Goal: Information Seeking & Learning: Learn about a topic

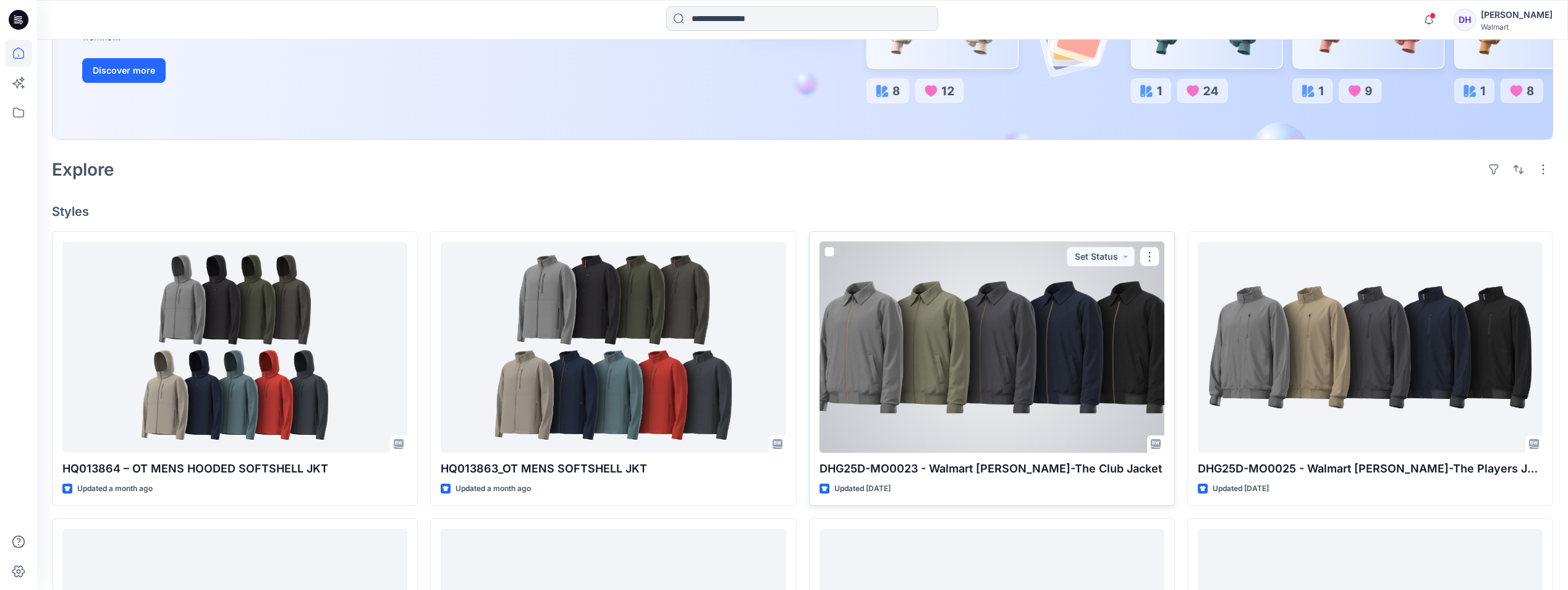
scroll to position [248, 0]
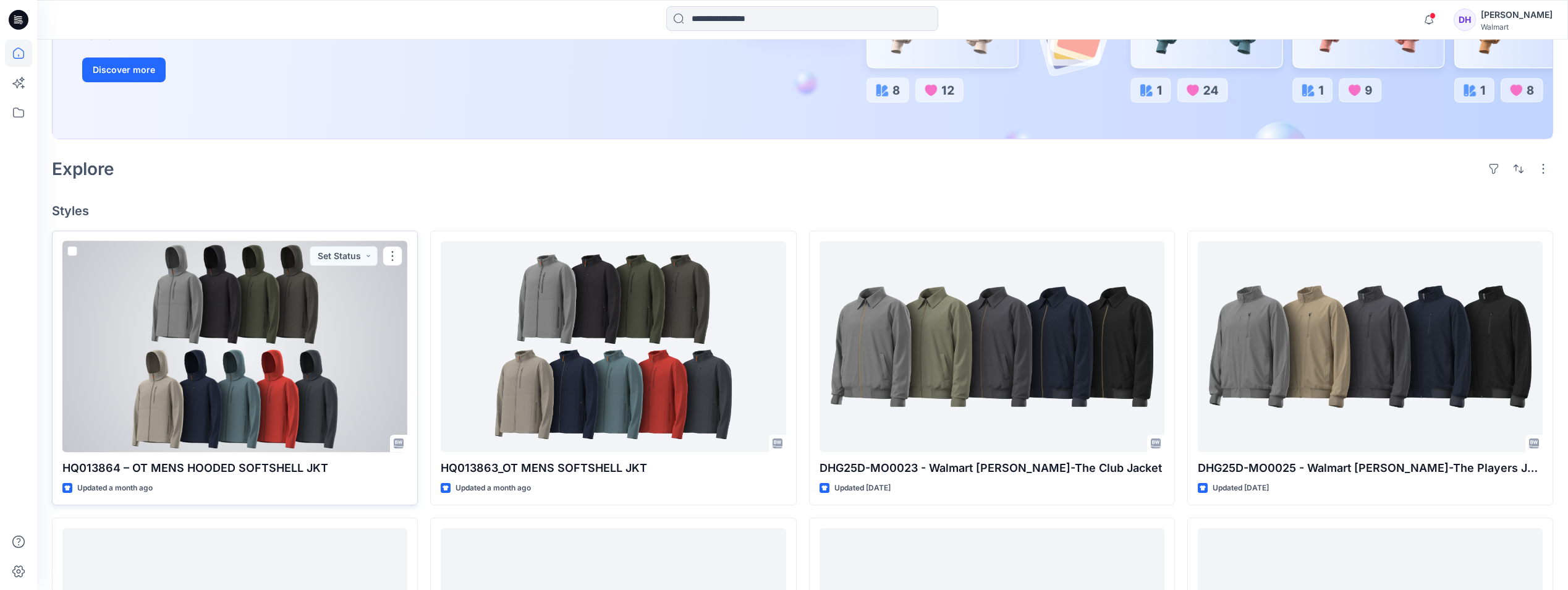
click at [279, 353] on div at bounding box center [235, 346] width 344 height 211
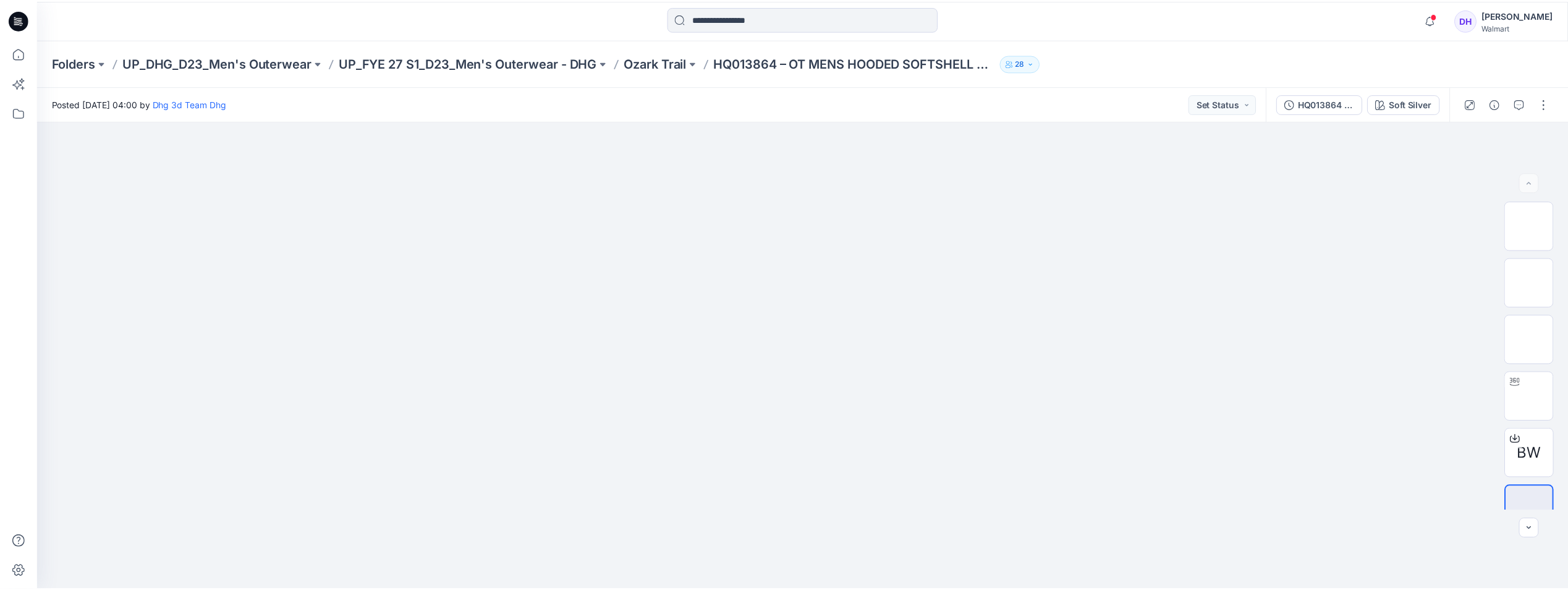
scroll to position [248, 0]
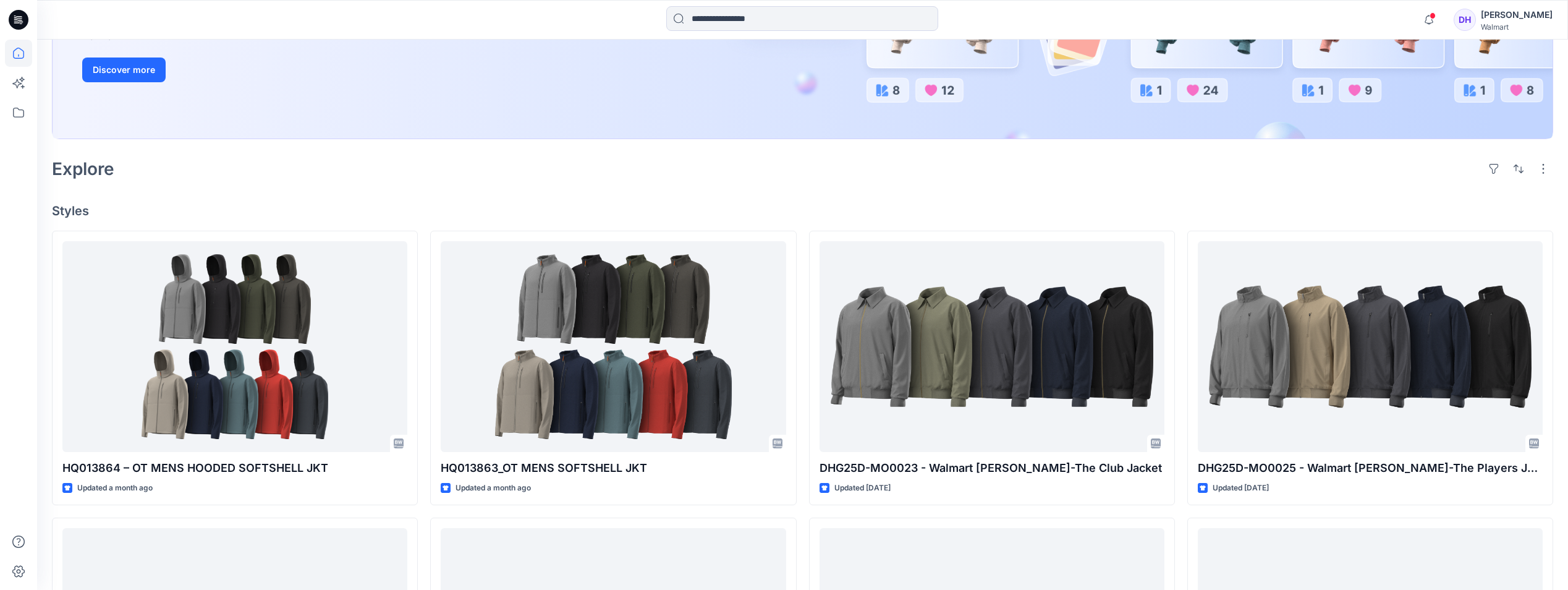
click at [976, 185] on div "Welcome back, [PERSON_NAME] New New Unleash Creativity, Speed Up Development Ex…" at bounding box center [802, 465] width 1531 height 1346
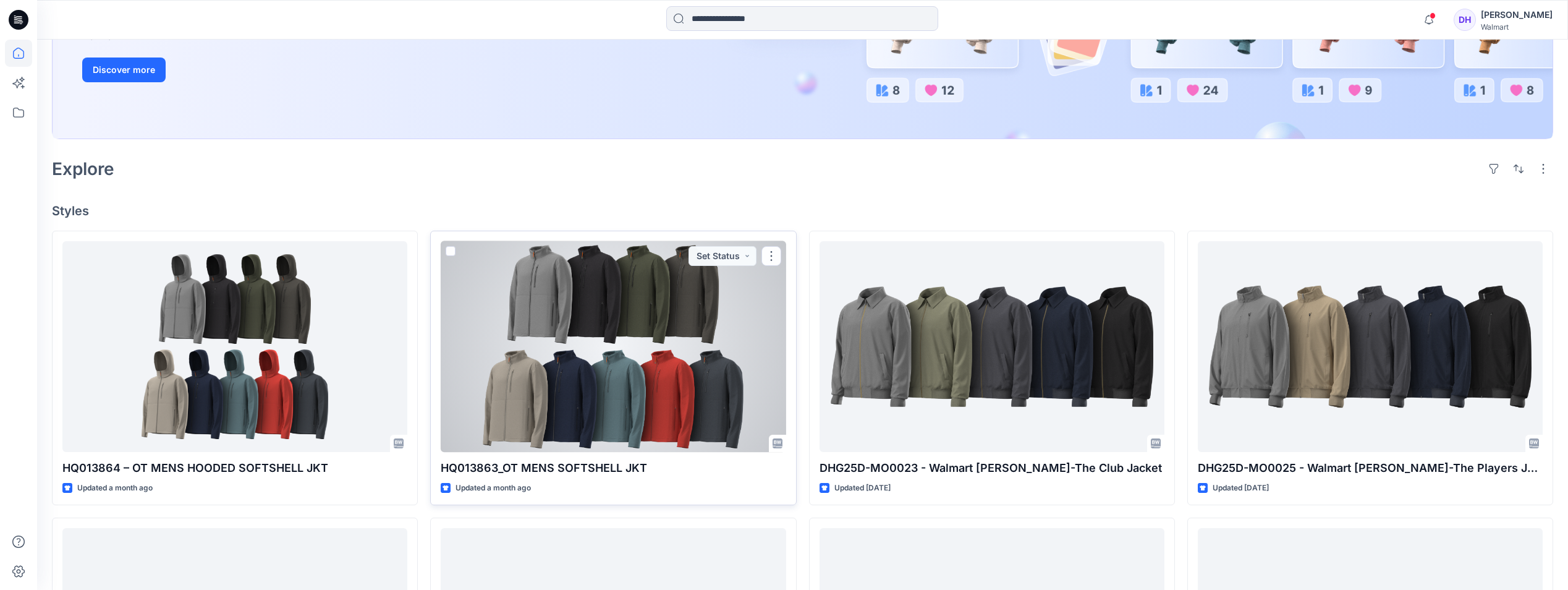
click at [678, 363] on div at bounding box center [613, 346] width 344 height 211
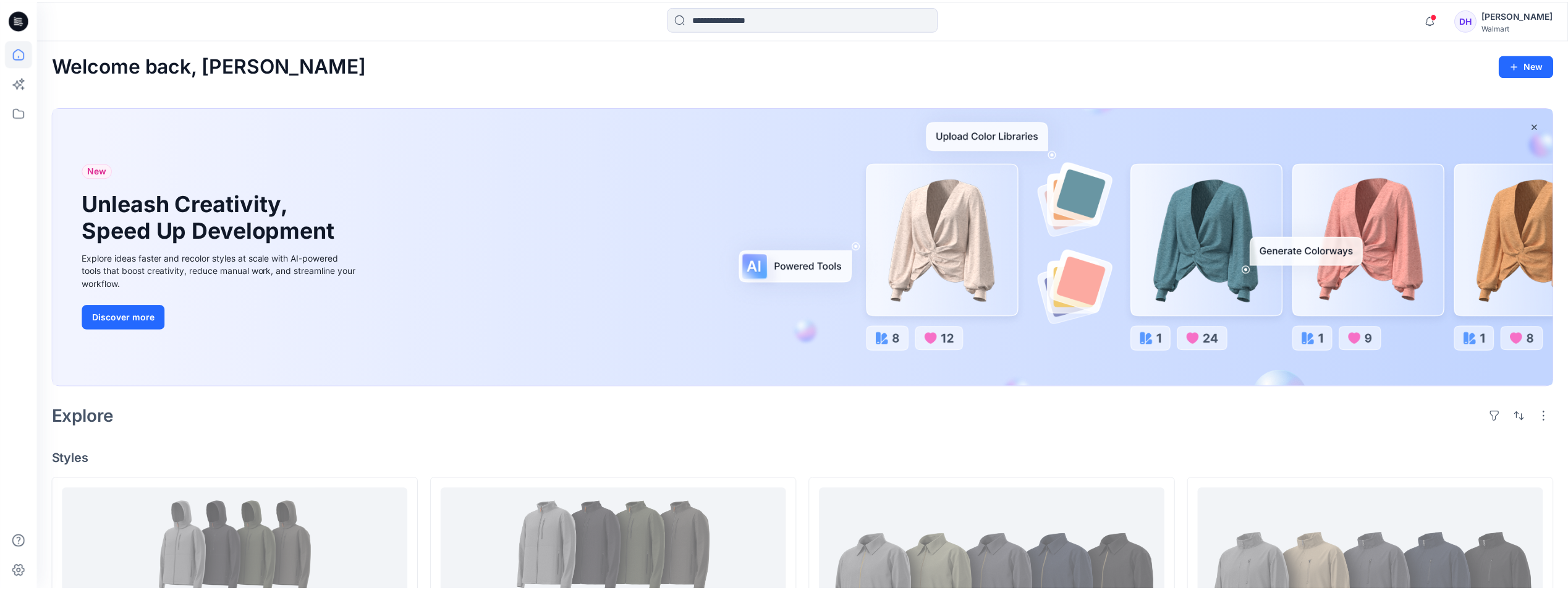
scroll to position [248, 0]
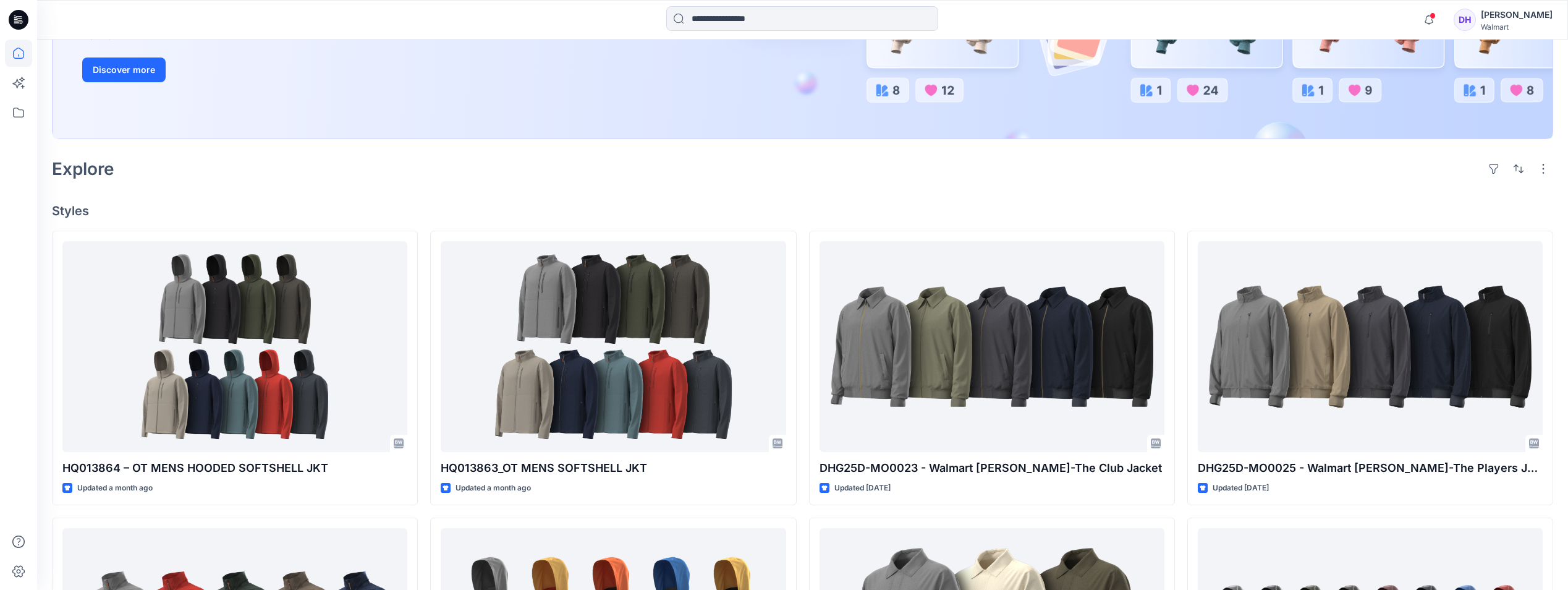
click at [745, 182] on div "Explore" at bounding box center [802, 168] width 1501 height 30
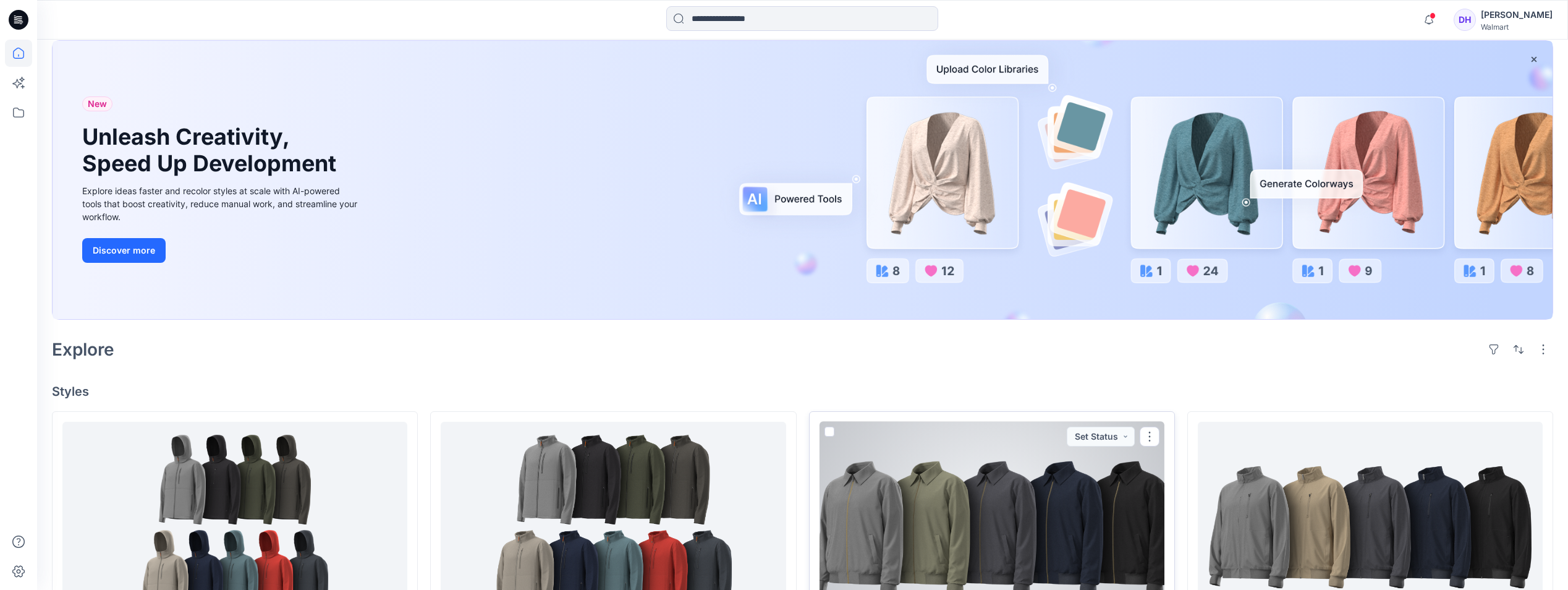
scroll to position [0, 0]
